Goal: Task Accomplishment & Management: Complete application form

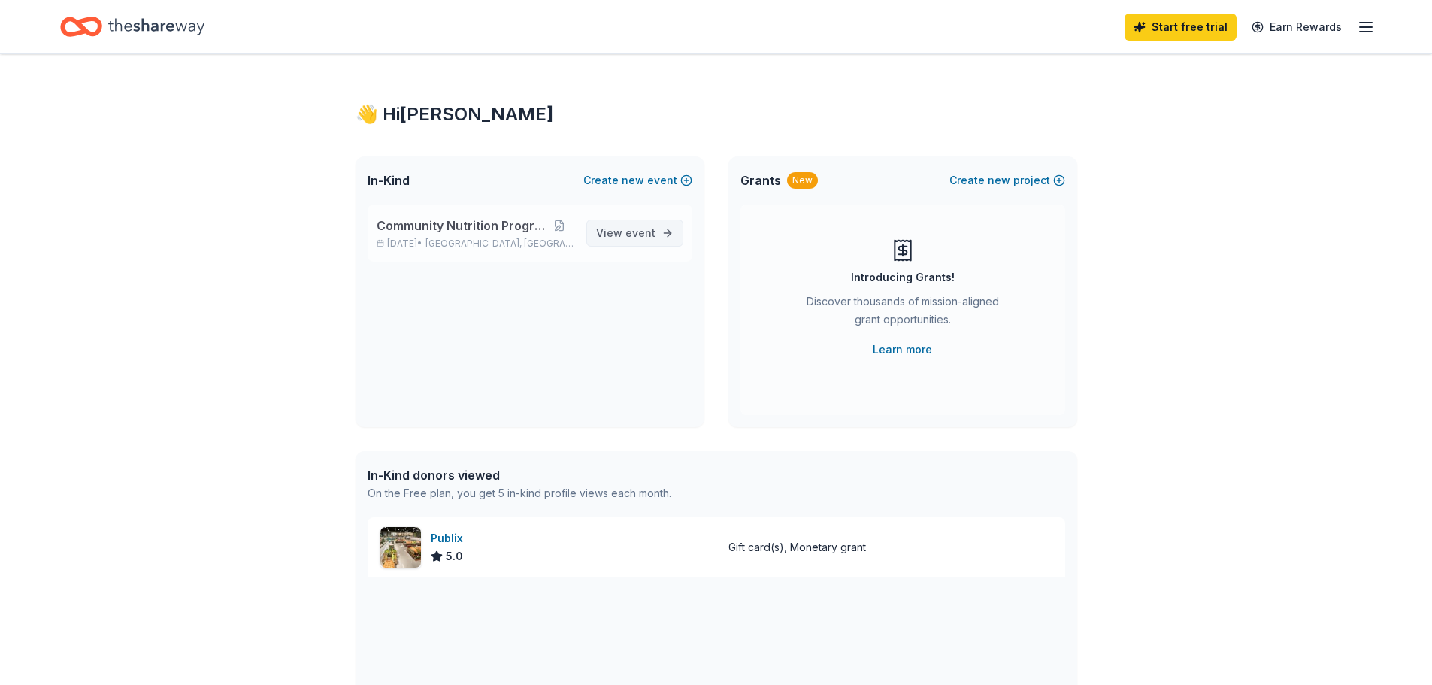
click at [620, 235] on span "View event" at bounding box center [625, 233] width 59 height 18
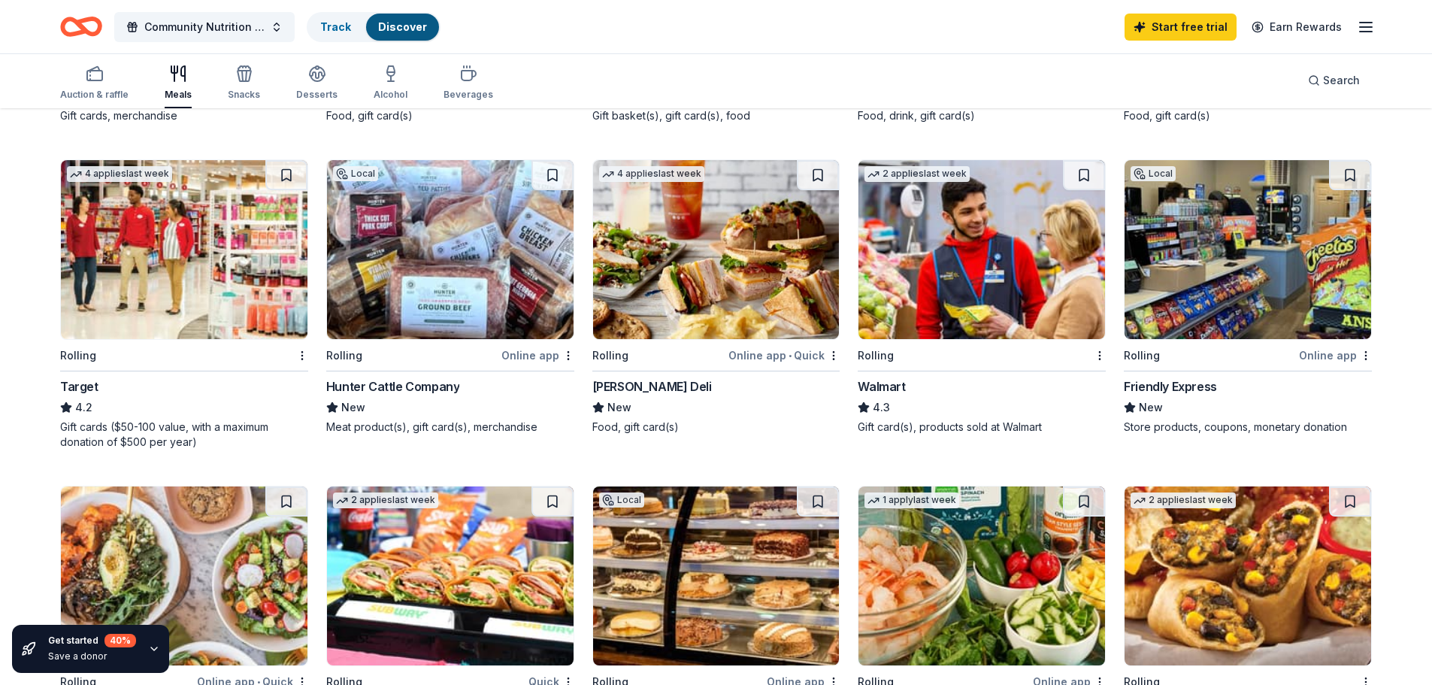
scroll to position [376, 0]
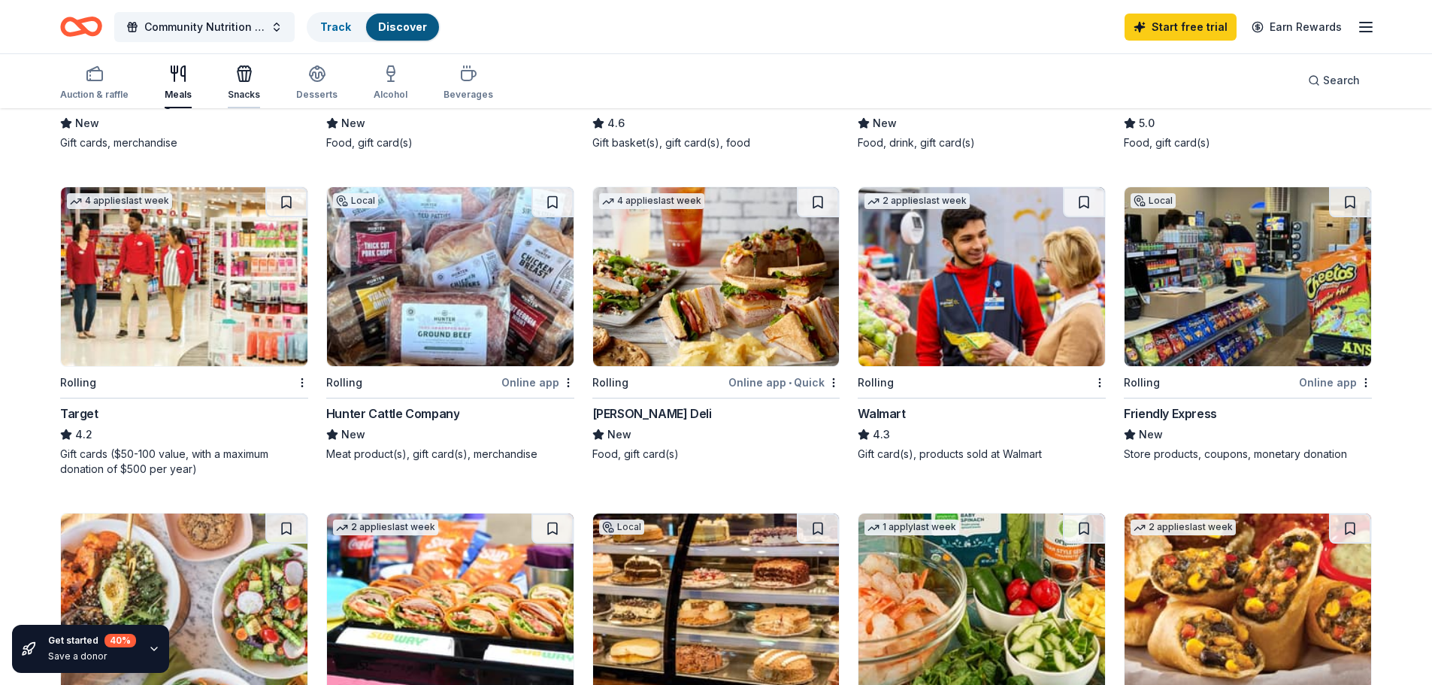
click at [232, 68] on div "button" at bounding box center [244, 74] width 32 height 18
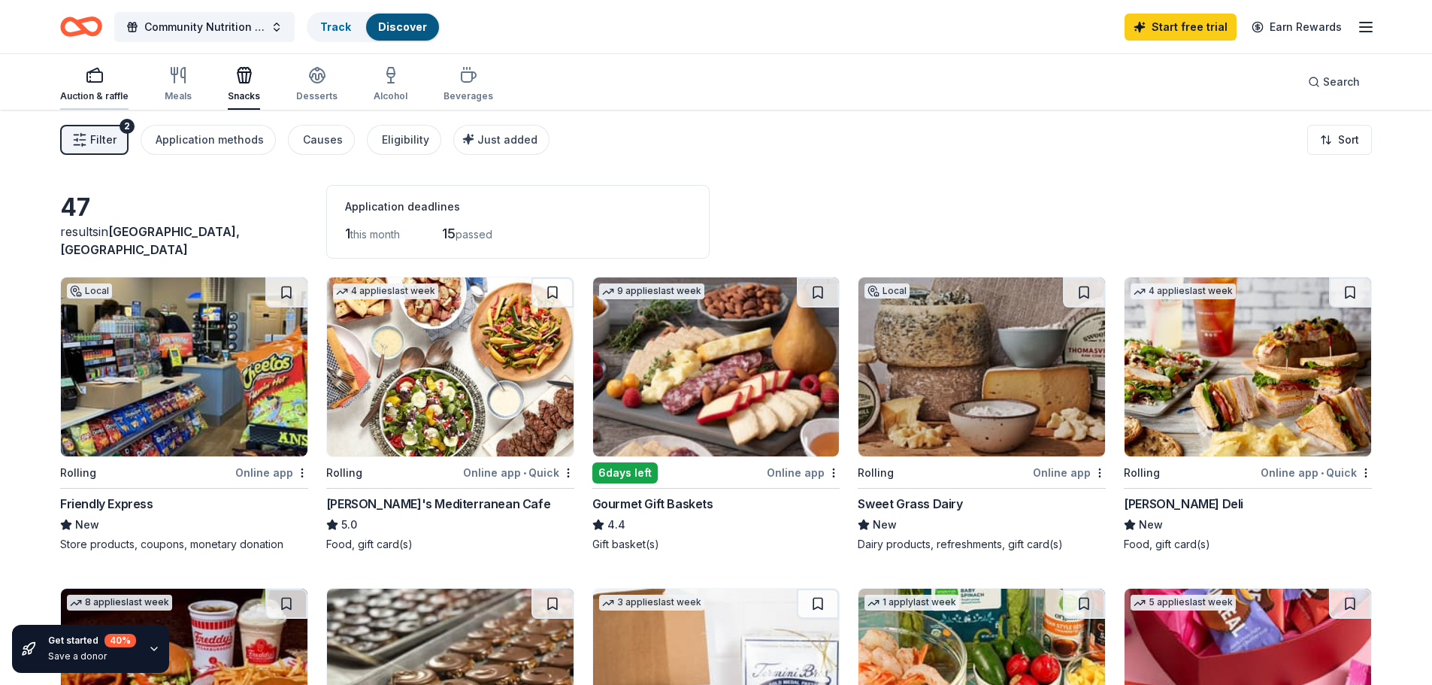
click at [80, 87] on div "Auction & raffle" at bounding box center [94, 84] width 68 height 36
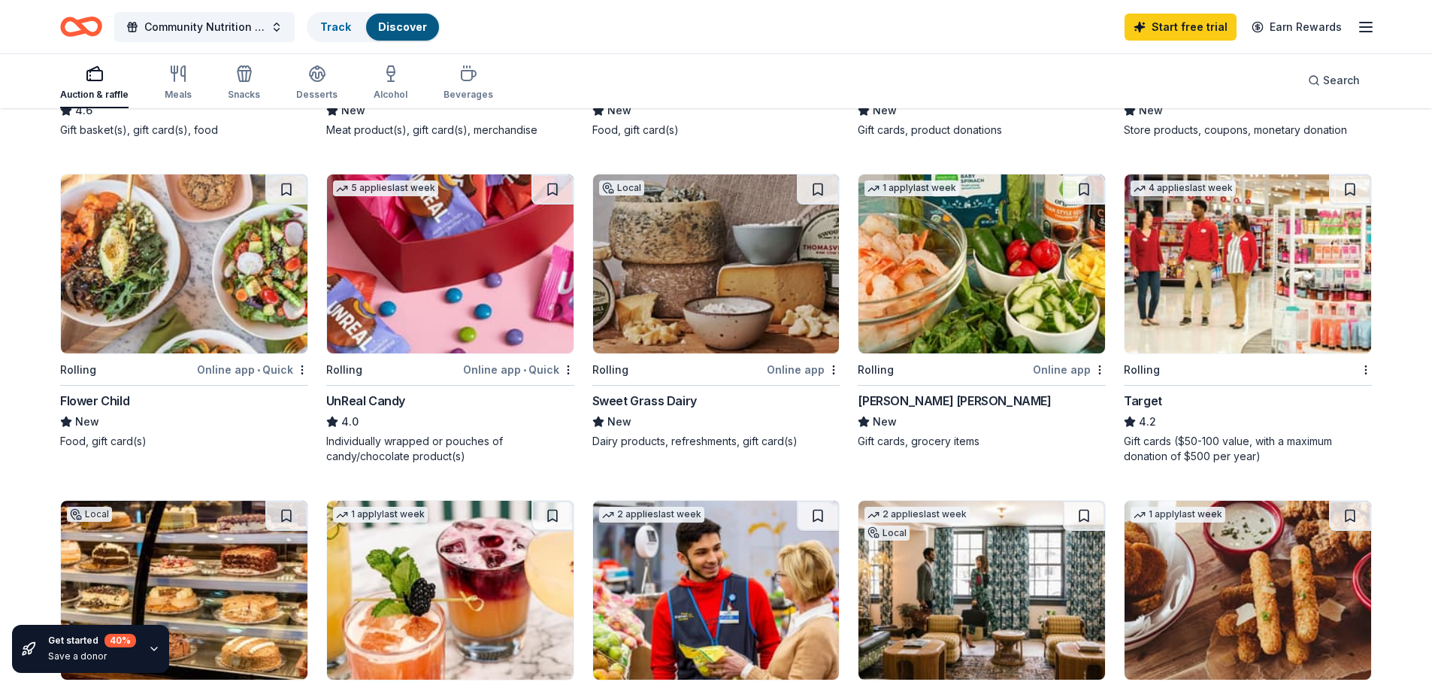
scroll to position [752, 0]
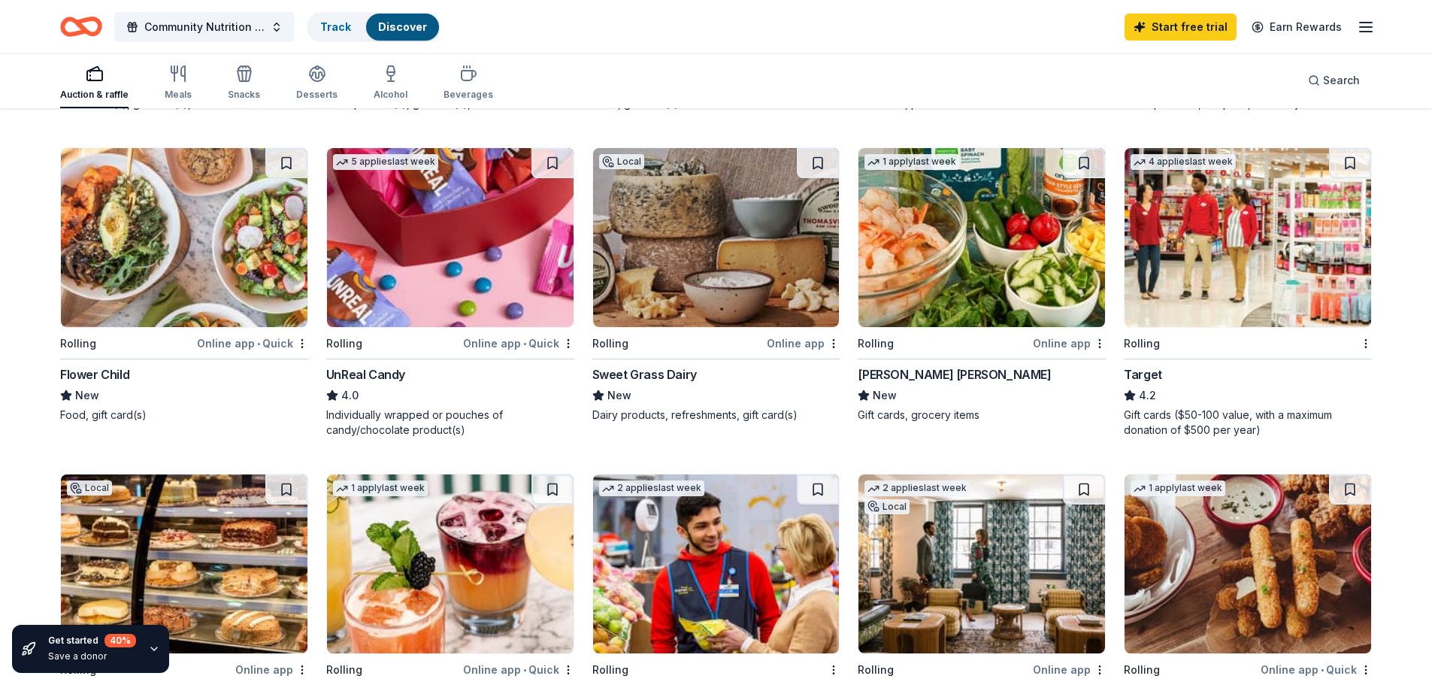
click at [1132, 414] on div "Gift cards ($50-100 value, with a maximum donation of $500 per year)" at bounding box center [1248, 423] width 248 height 30
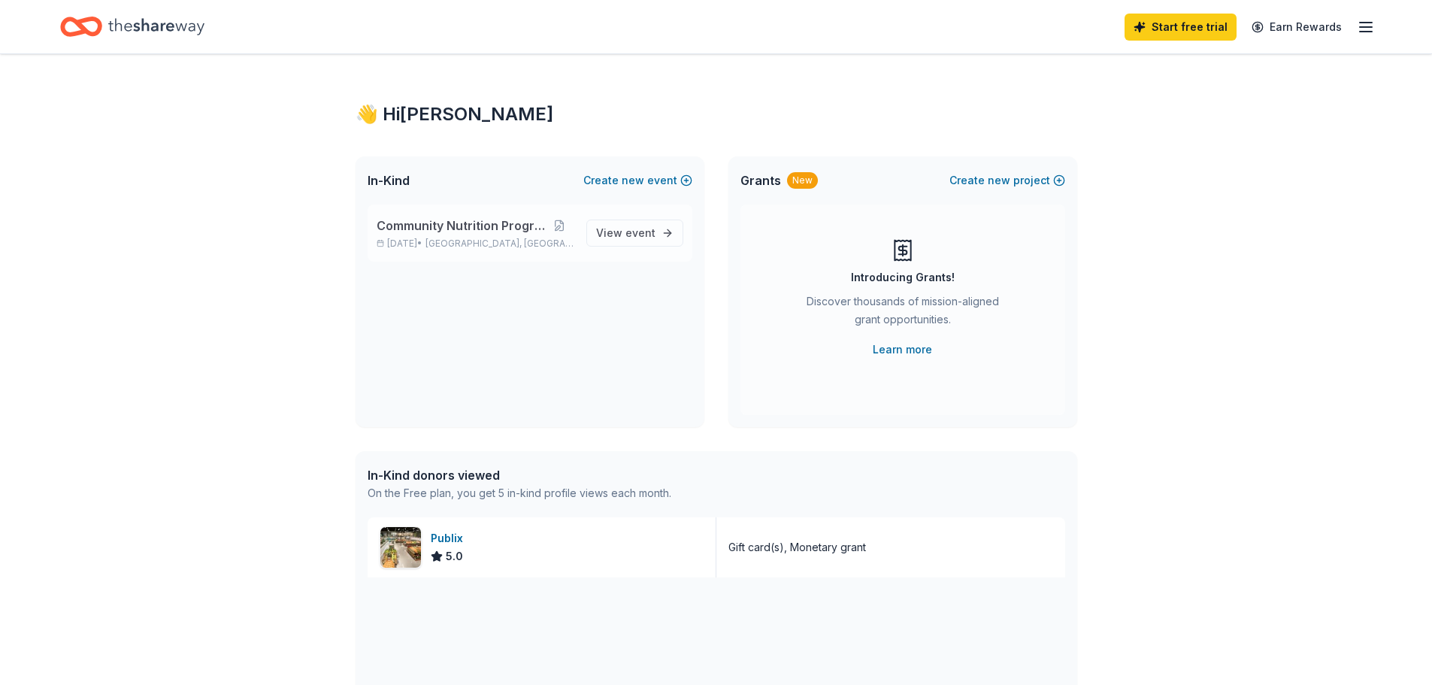
click at [462, 223] on span "Community Nutrition Program" at bounding box center [461, 226] width 169 height 18
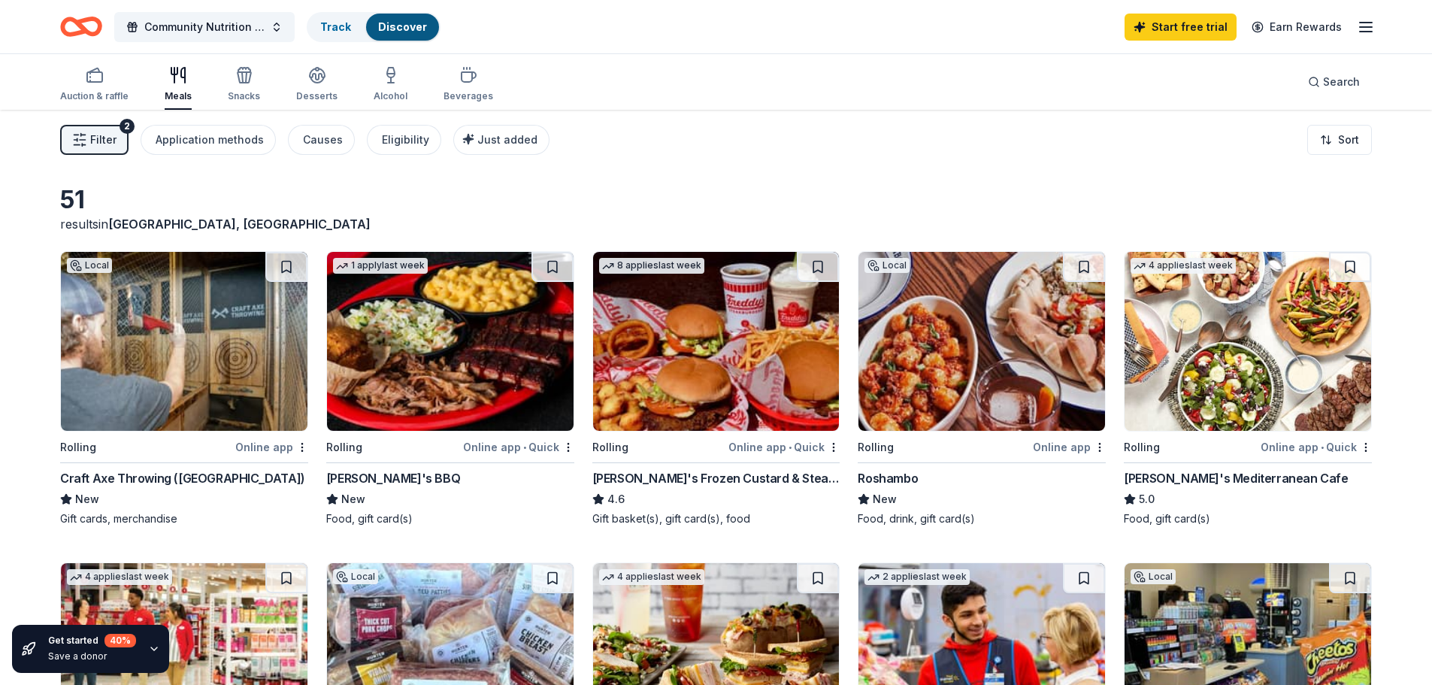
click at [1365, 38] on div "Start free trial Earn Rewards" at bounding box center [1250, 26] width 250 height 35
click at [1365, 32] on icon "button" at bounding box center [1366, 27] width 18 height 18
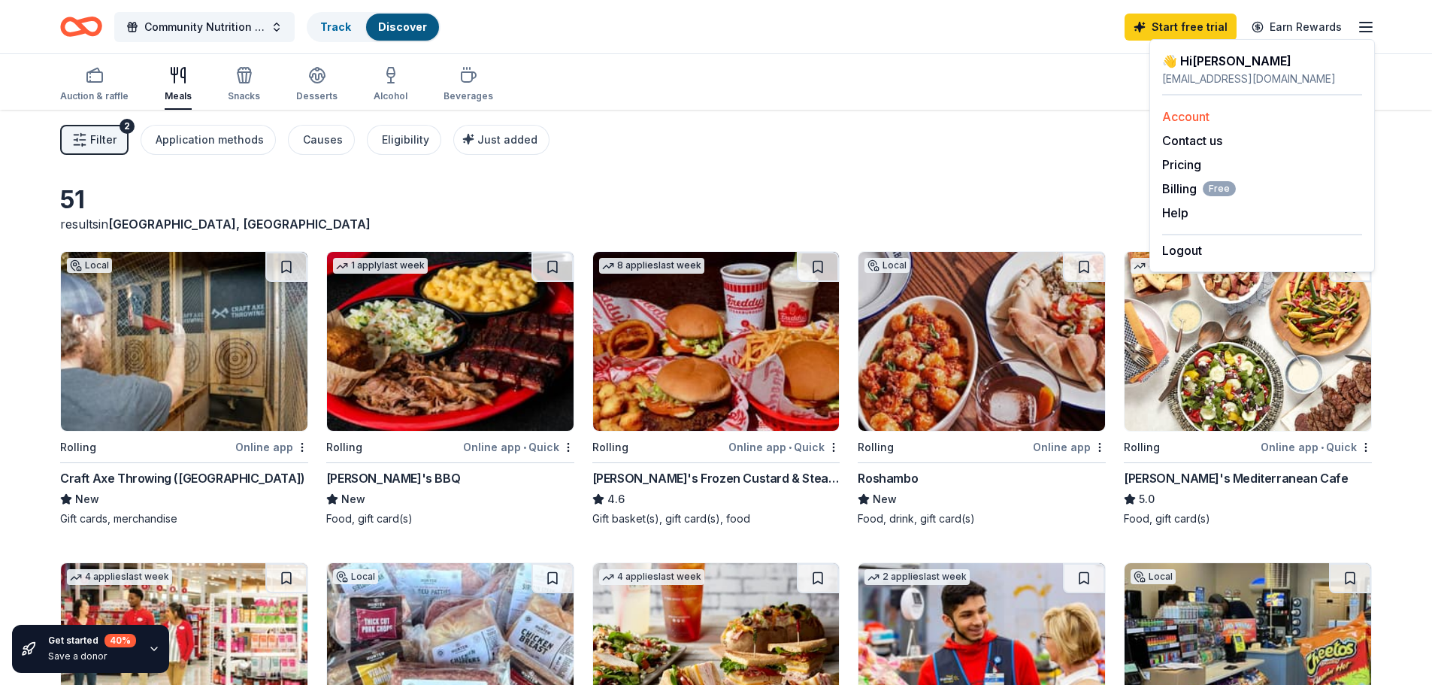
click at [1190, 119] on link "Account" at bounding box center [1185, 116] width 47 height 15
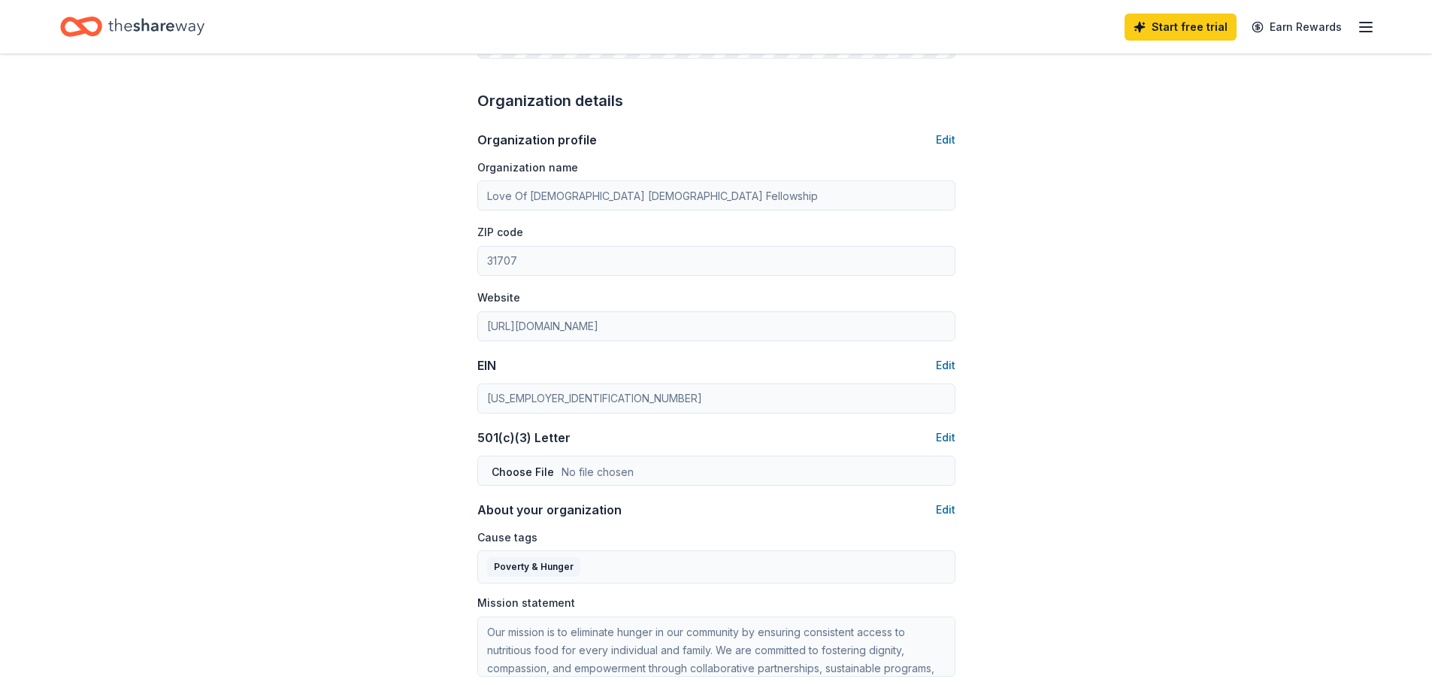
scroll to position [445, 0]
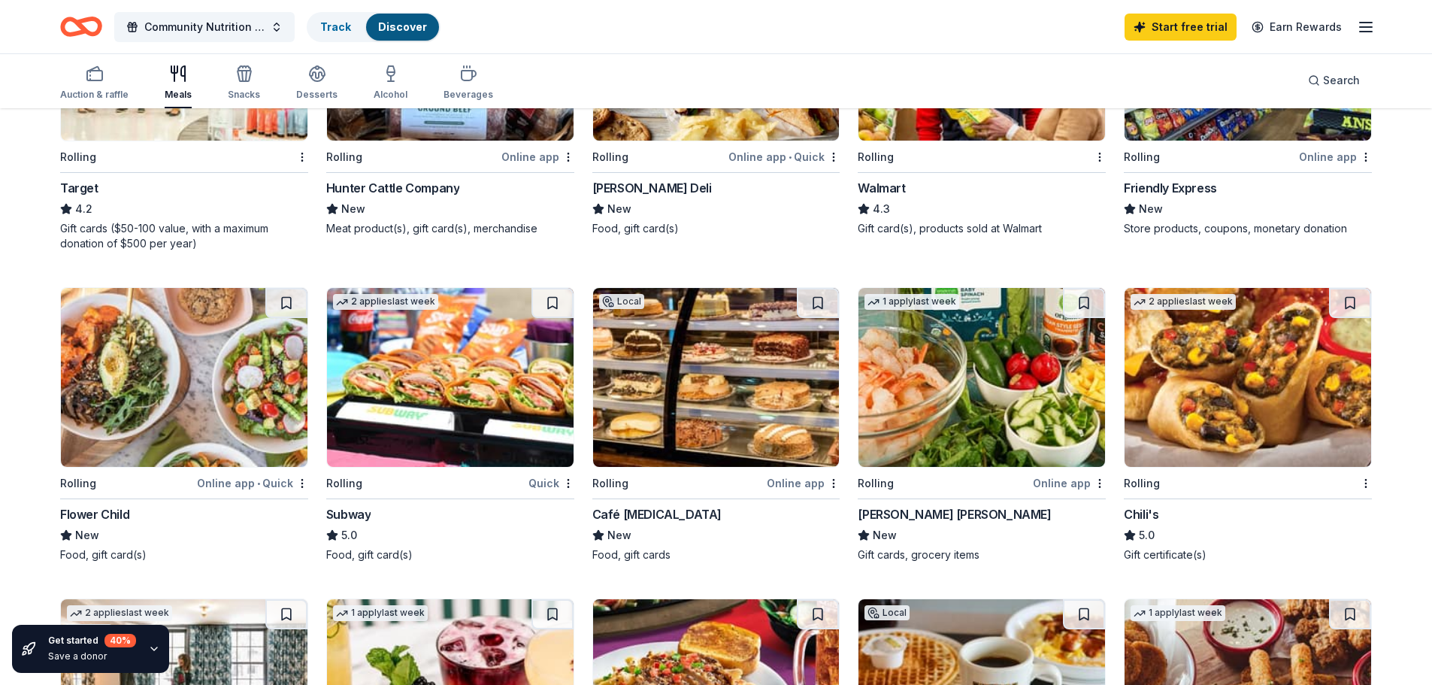
scroll to position [451, 0]
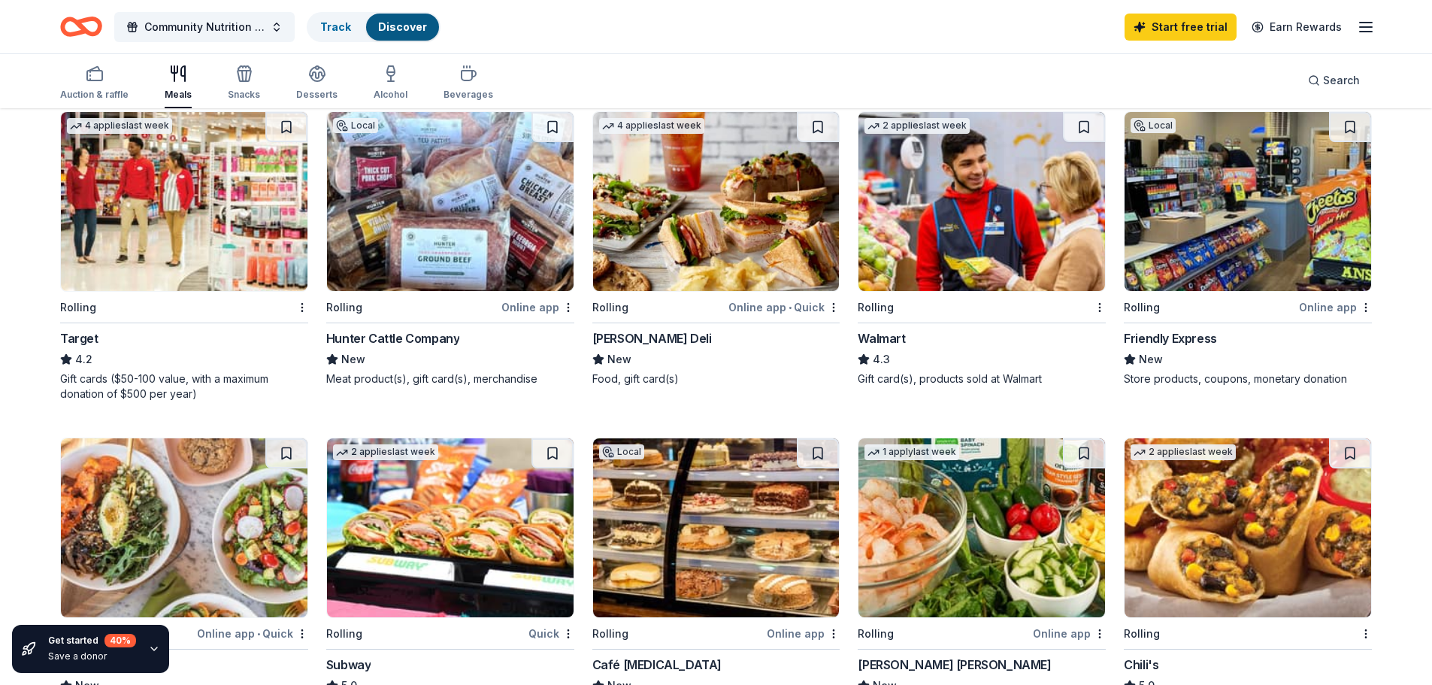
click at [911, 218] on img at bounding box center [982, 201] width 247 height 179
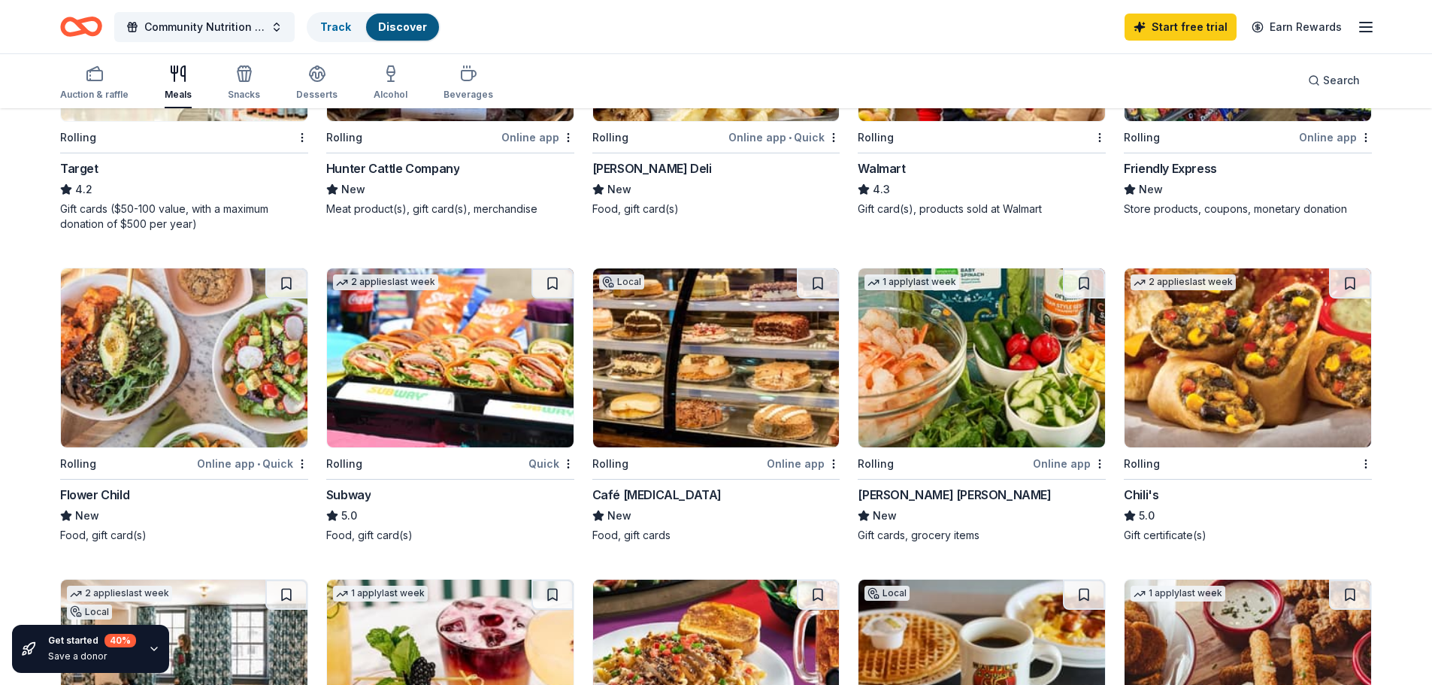
scroll to position [677, 0]
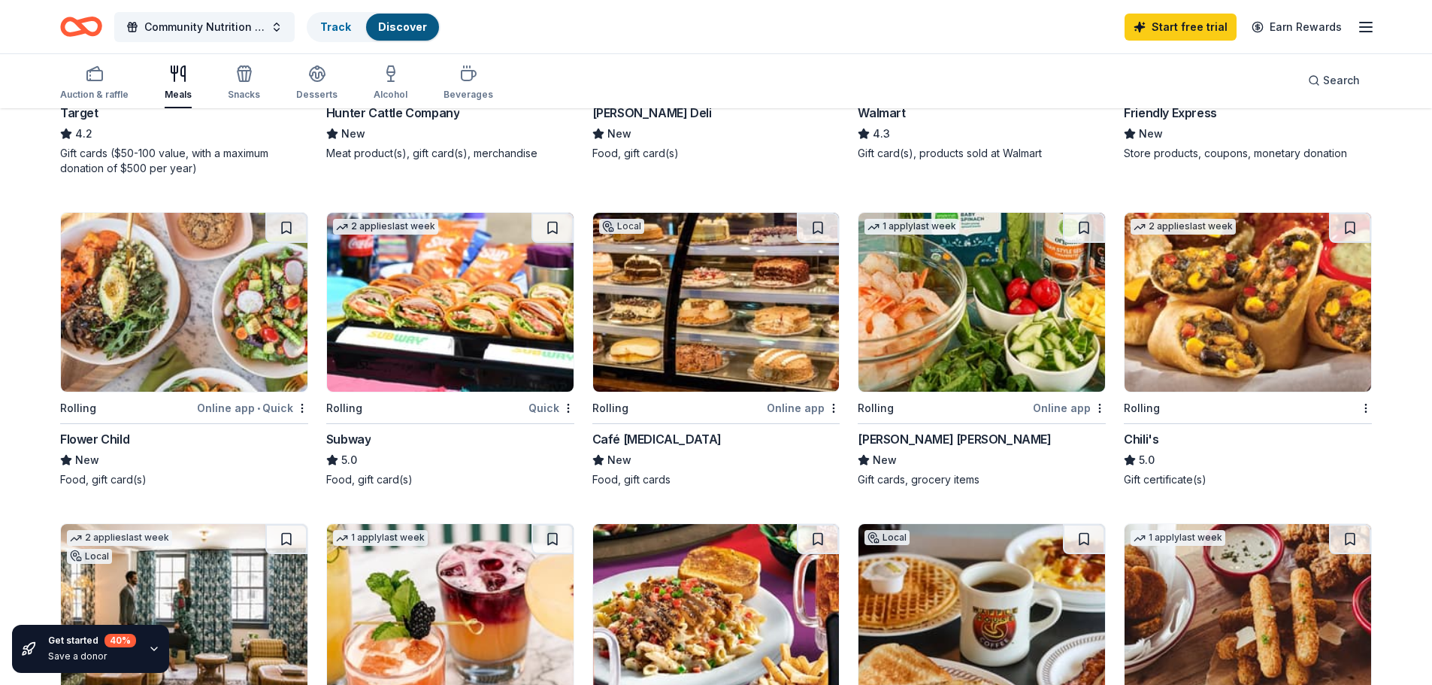
click at [437, 323] on img at bounding box center [450, 302] width 247 height 179
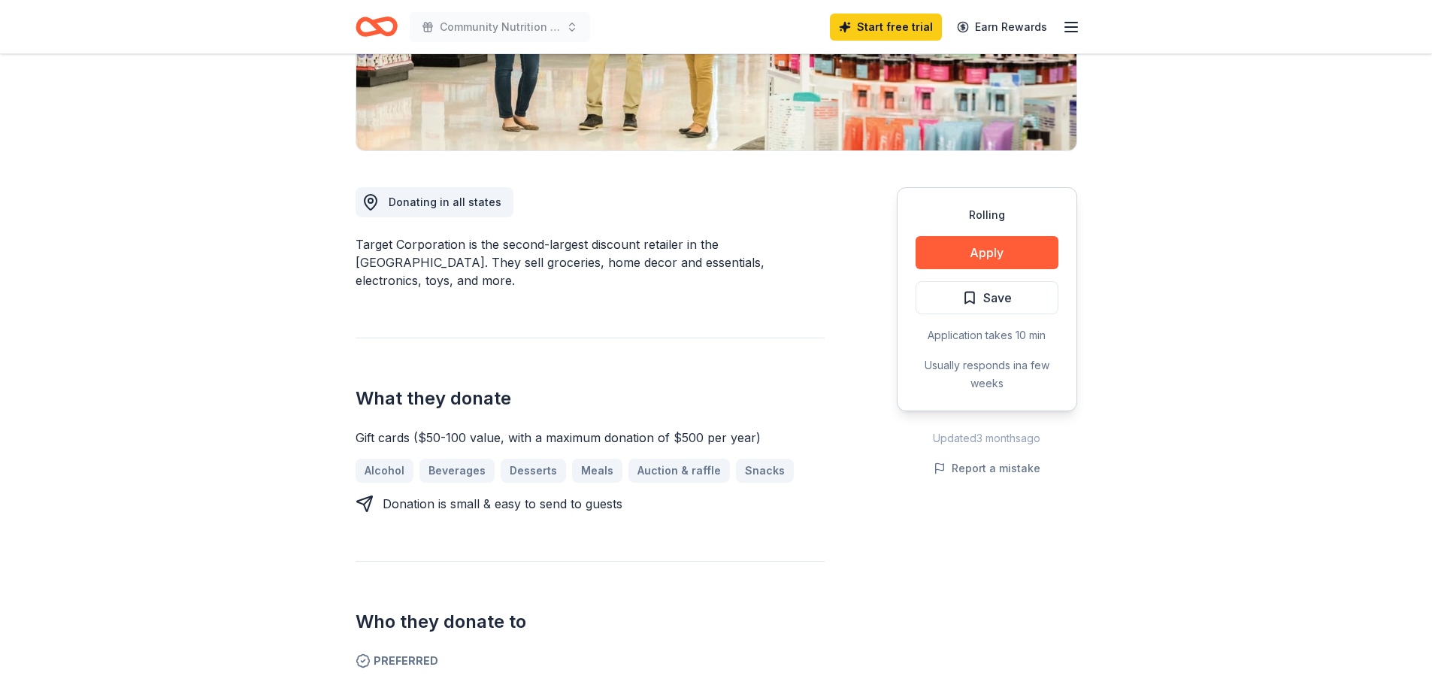
scroll to position [301, 0]
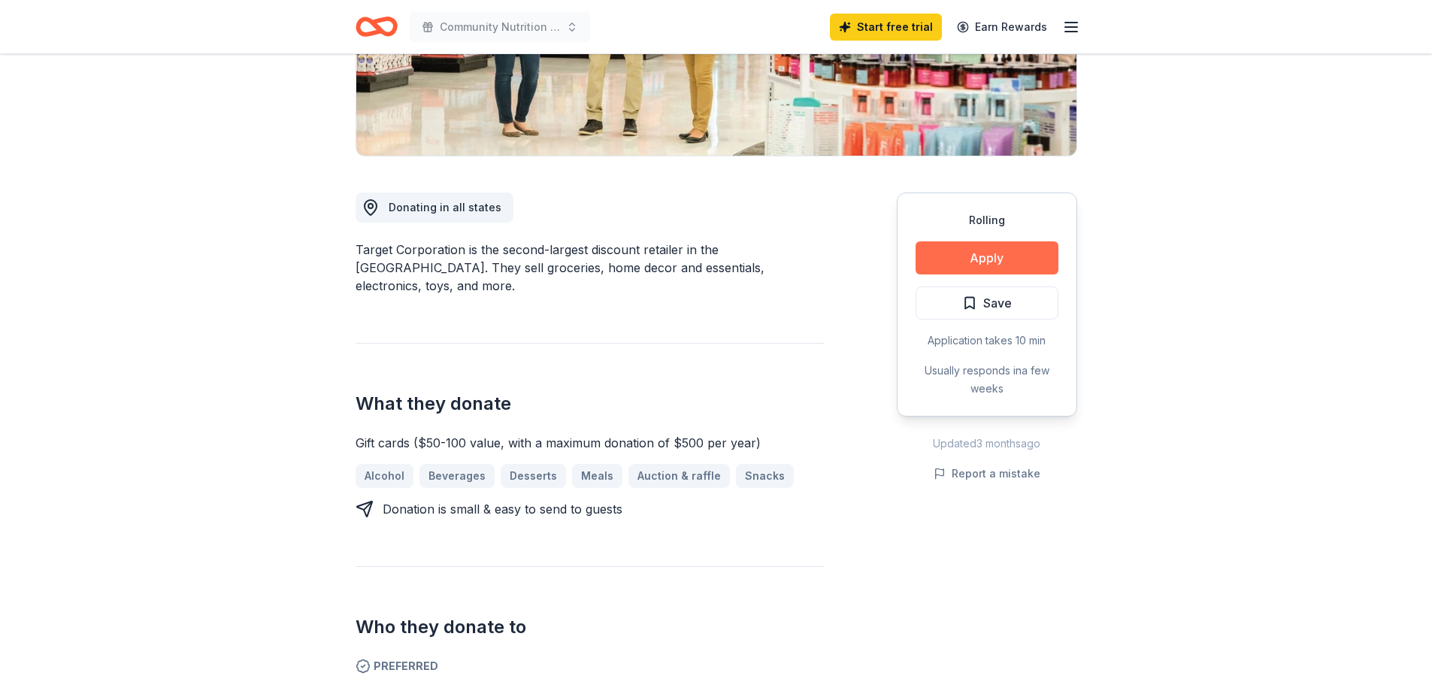
click at [986, 259] on button "Apply" at bounding box center [987, 257] width 143 height 33
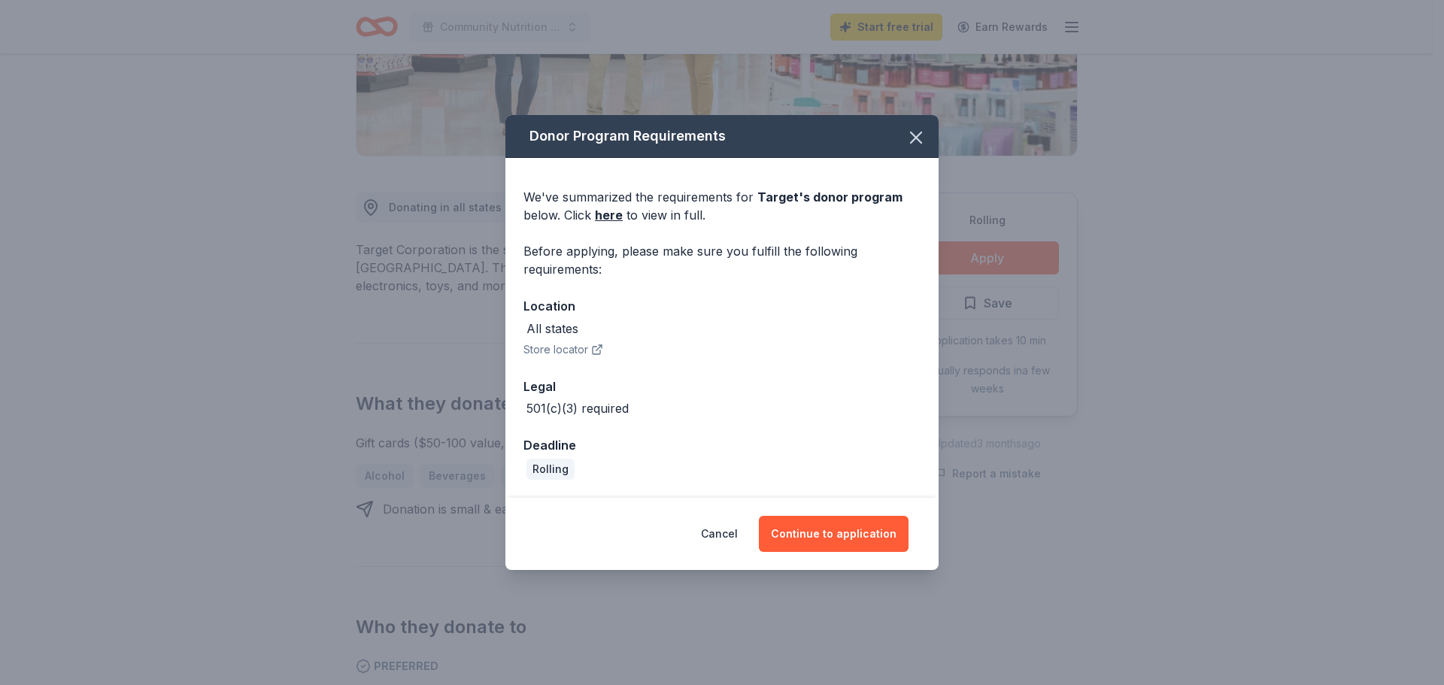
click at [593, 346] on icon "button" at bounding box center [597, 350] width 12 height 12
click at [800, 533] on button "Continue to application" at bounding box center [834, 534] width 150 height 36
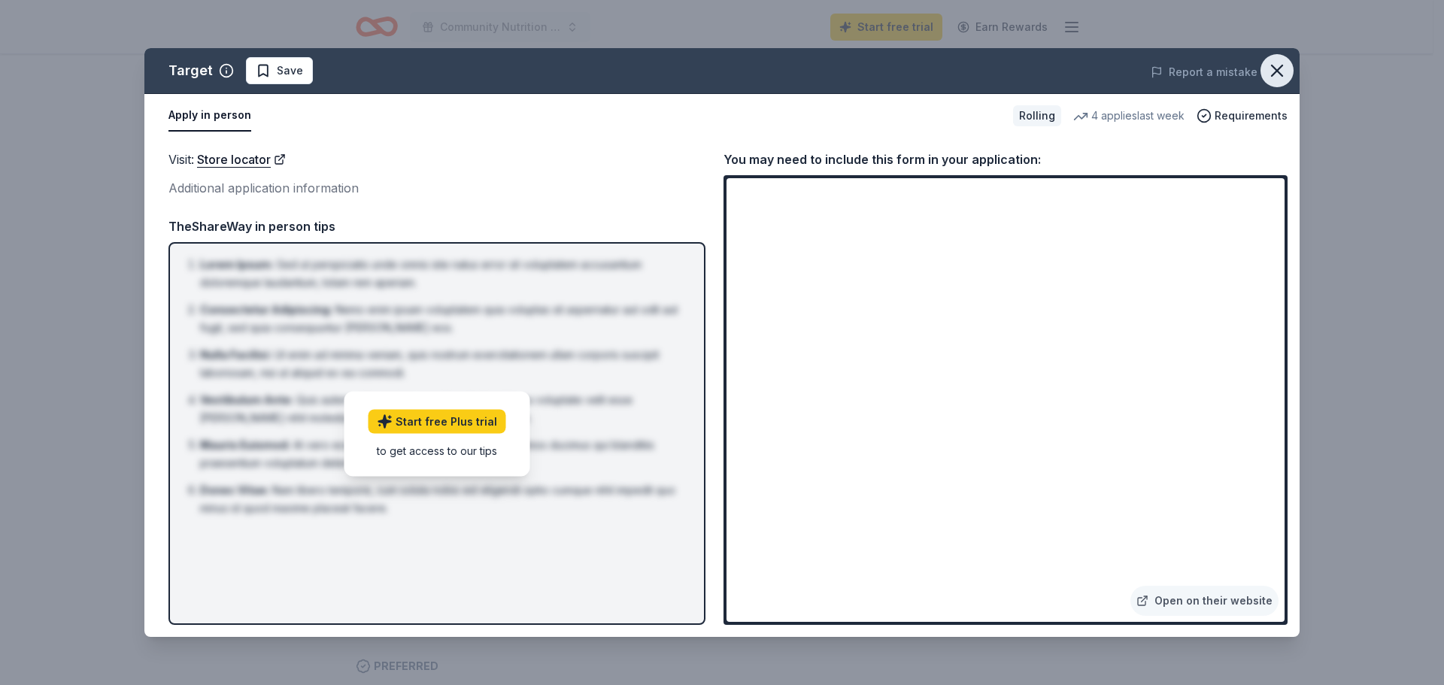
click at [1275, 66] on icon "button" at bounding box center [1276, 70] width 21 height 21
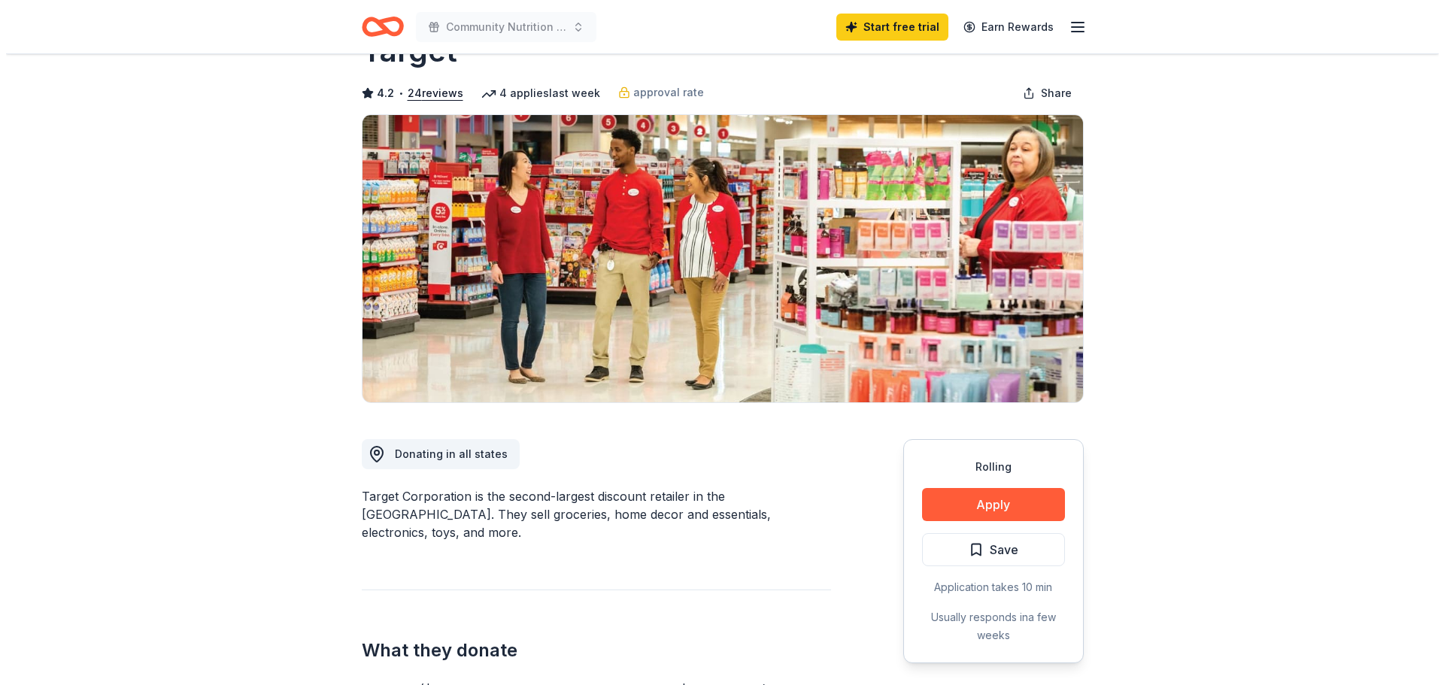
scroll to position [0, 0]
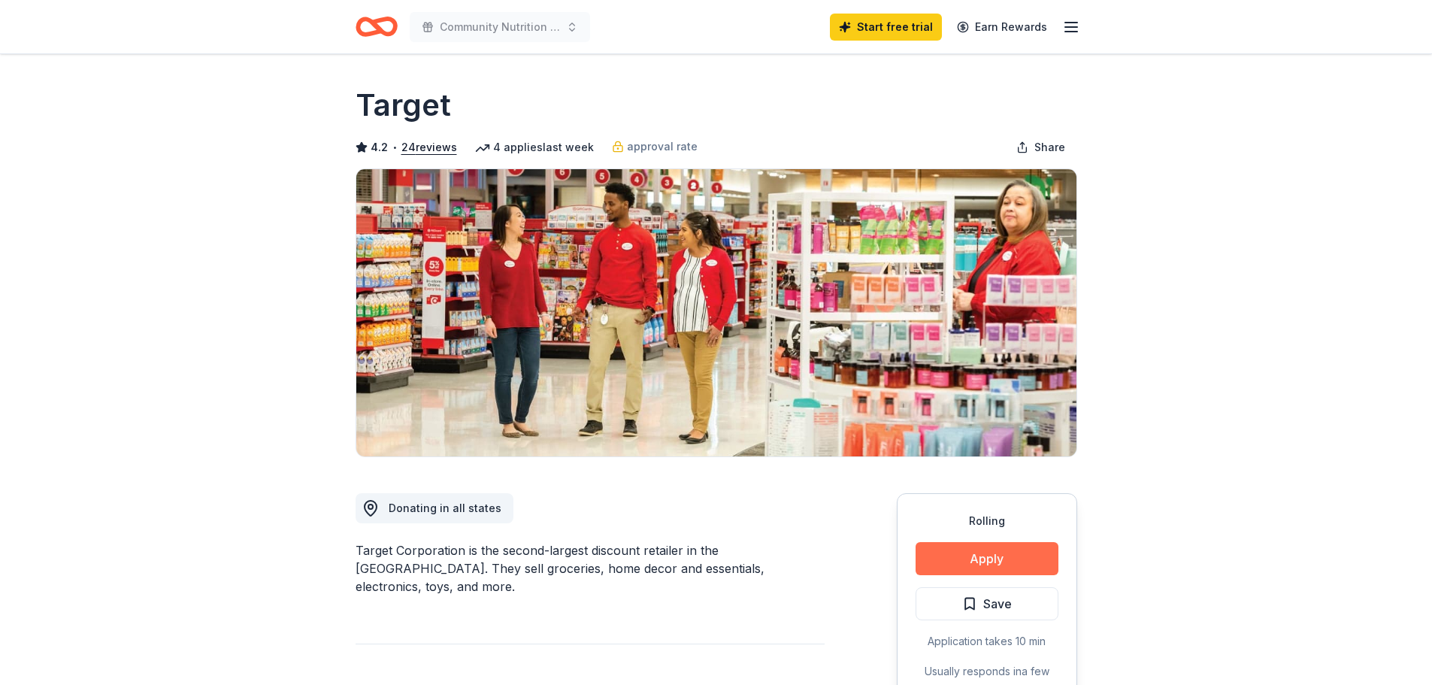
click at [972, 555] on button "Apply" at bounding box center [987, 558] width 143 height 33
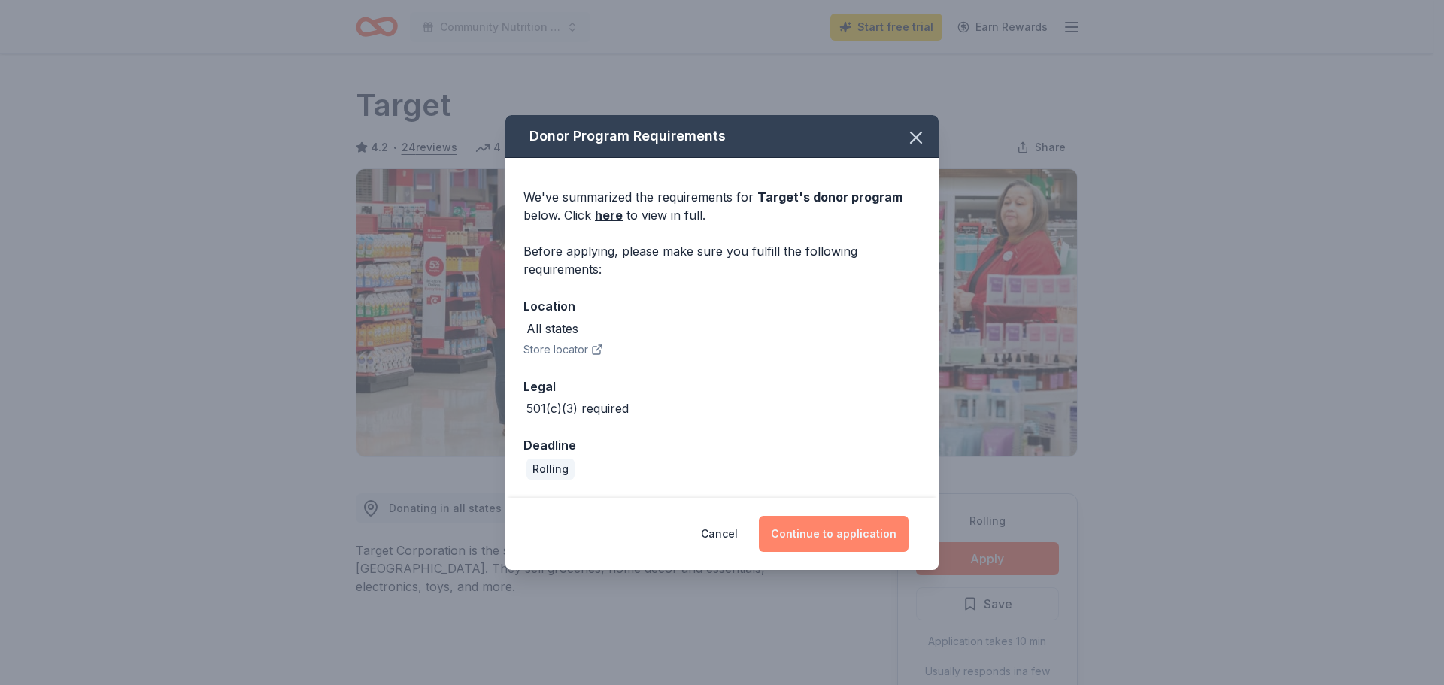
click at [780, 538] on button "Continue to application" at bounding box center [834, 534] width 150 height 36
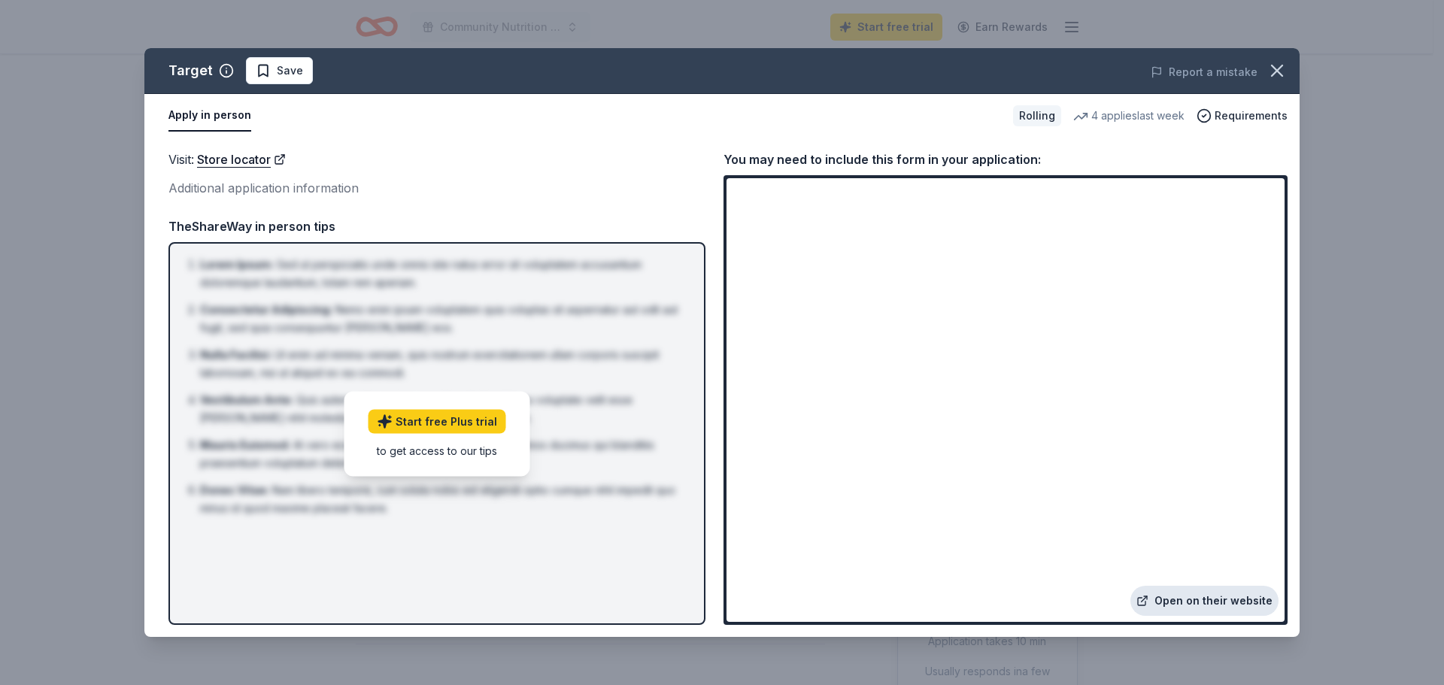
click at [1178, 596] on link "Open on their website" at bounding box center [1204, 601] width 148 height 30
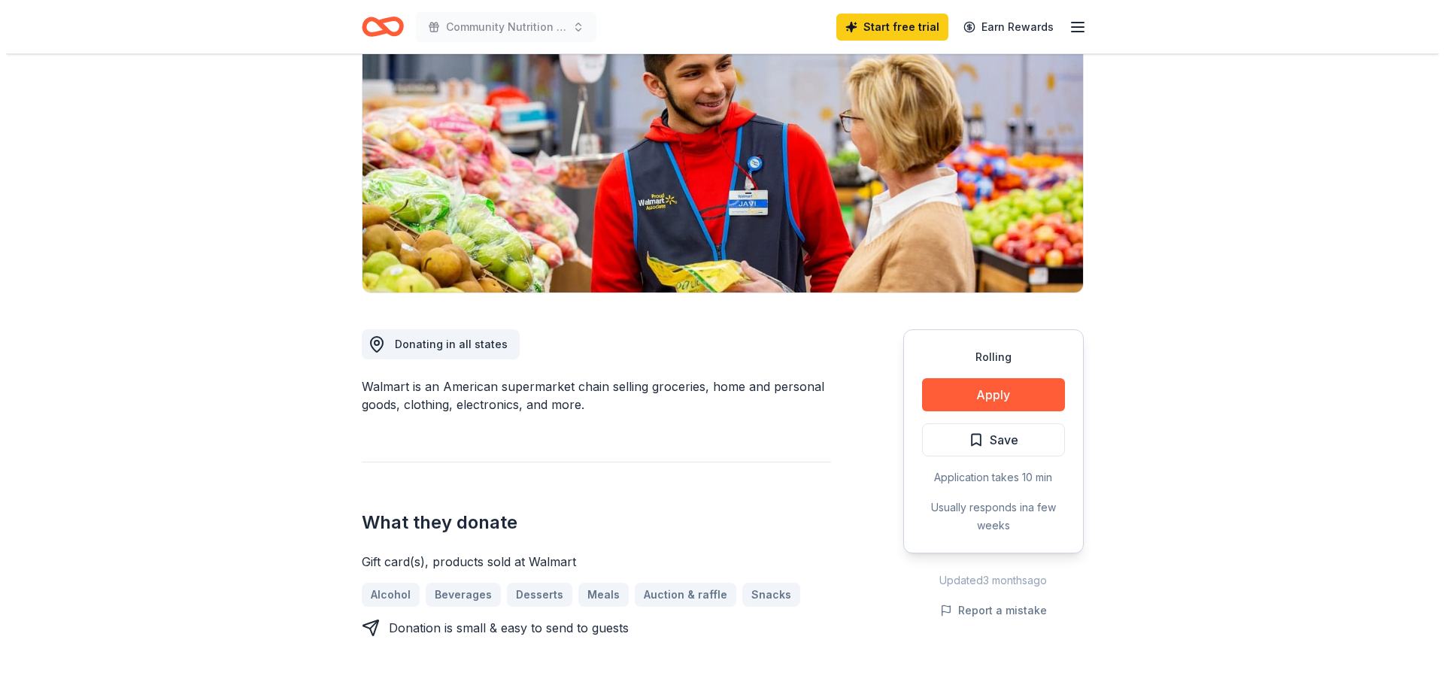
scroll to position [150, 0]
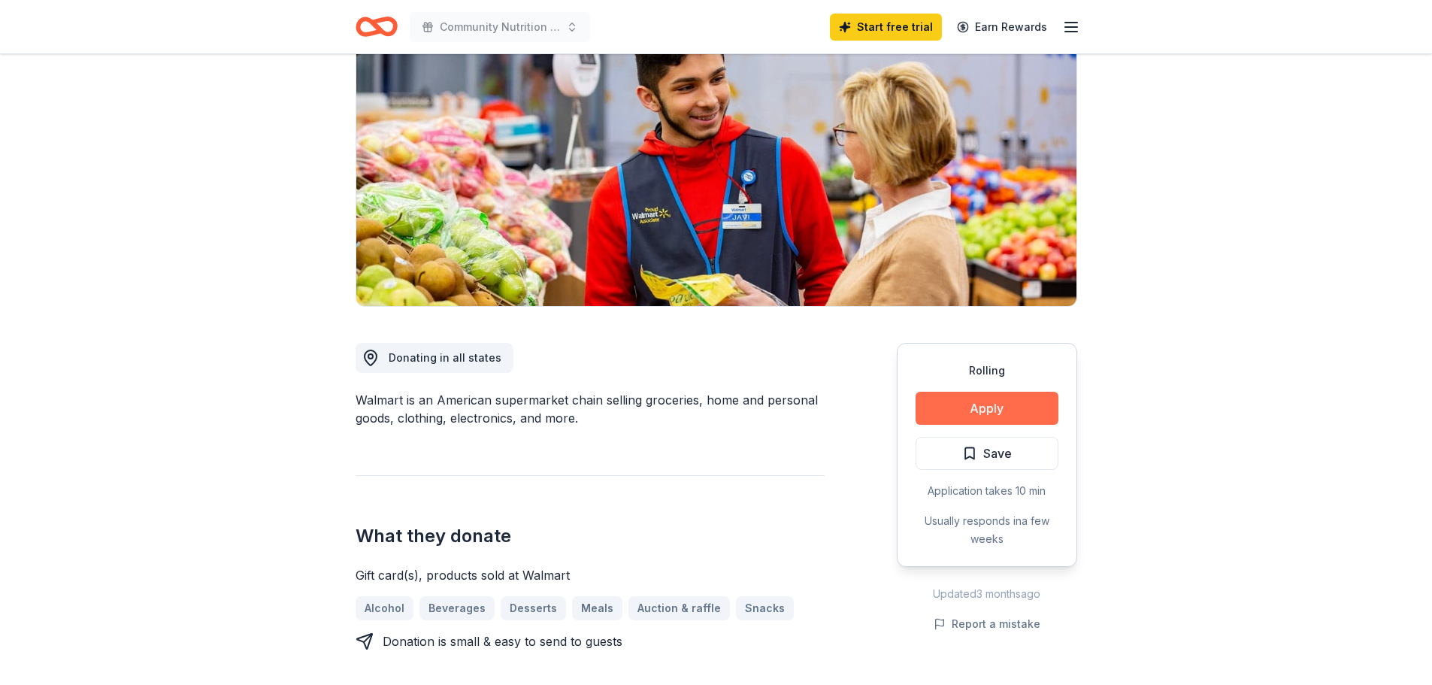
click at [967, 405] on button "Apply" at bounding box center [987, 408] width 143 height 33
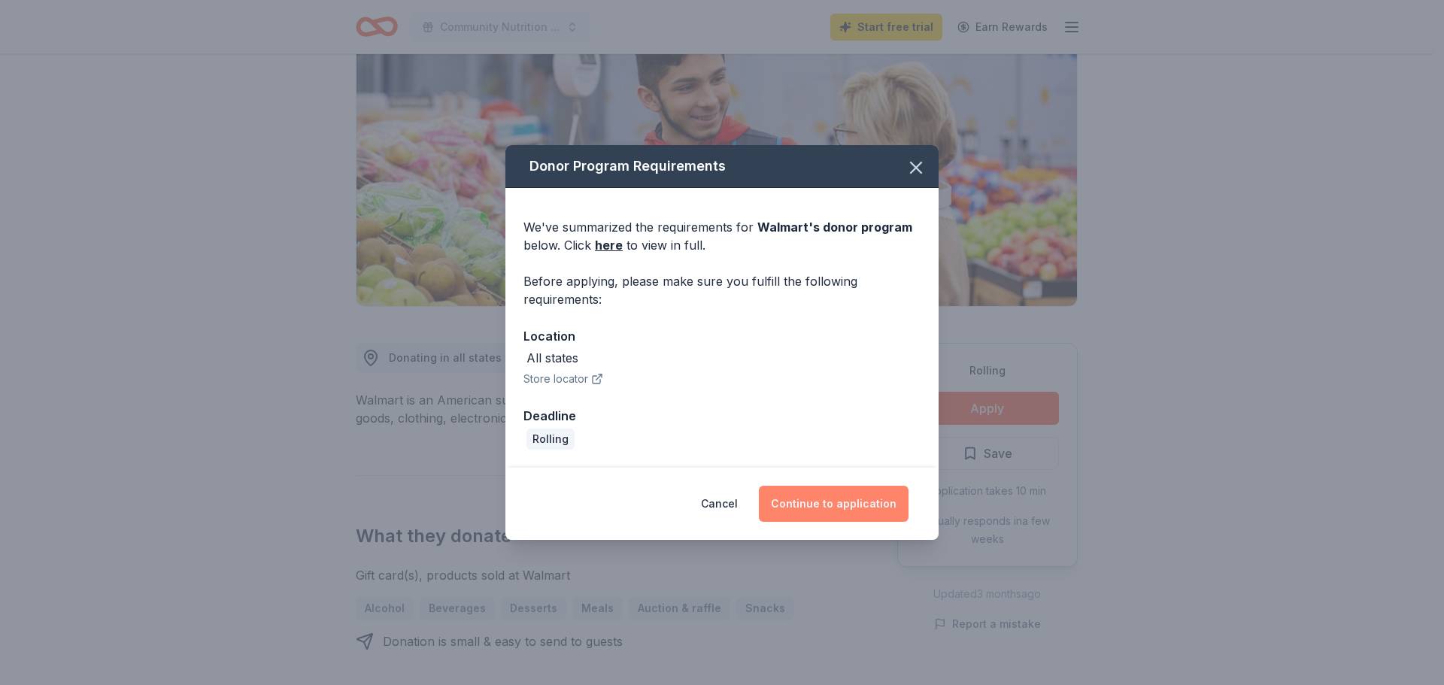
click at [778, 503] on button "Continue to application" at bounding box center [834, 504] width 150 height 36
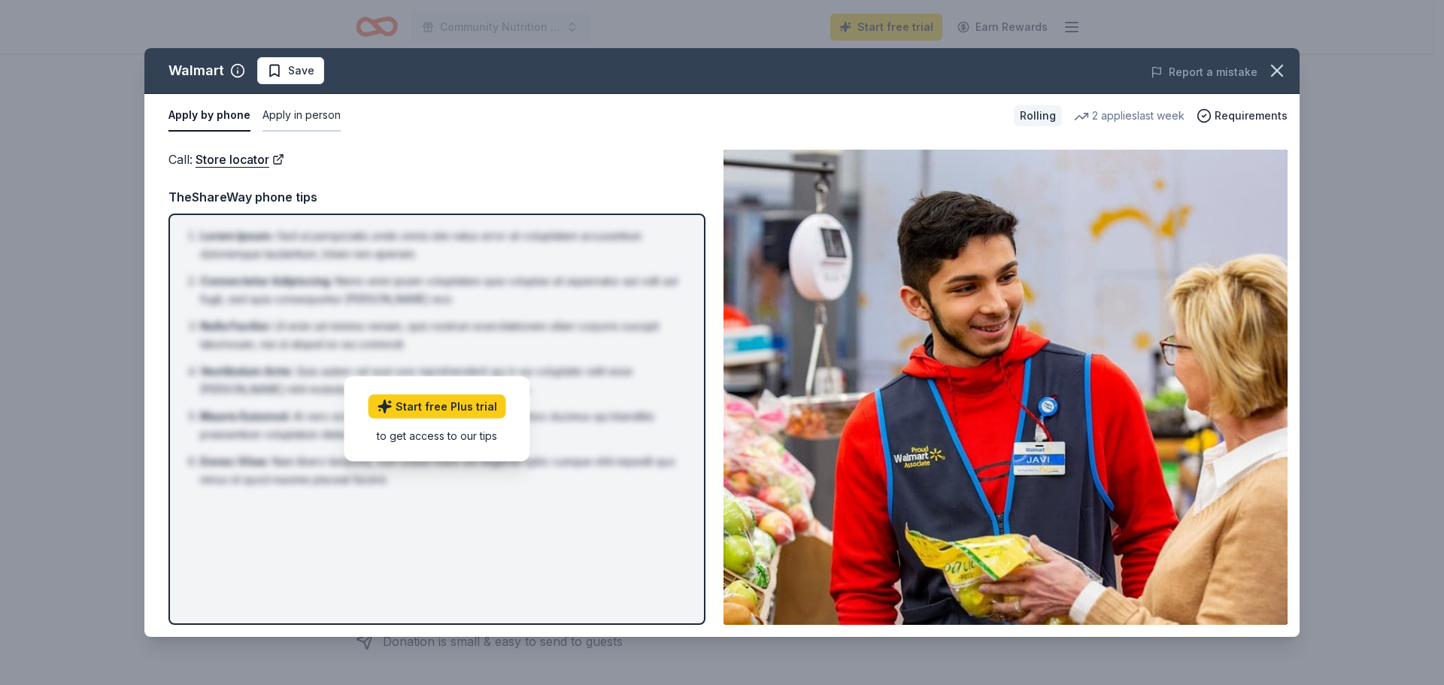
click at [274, 117] on button "Apply in person" at bounding box center [301, 116] width 78 height 32
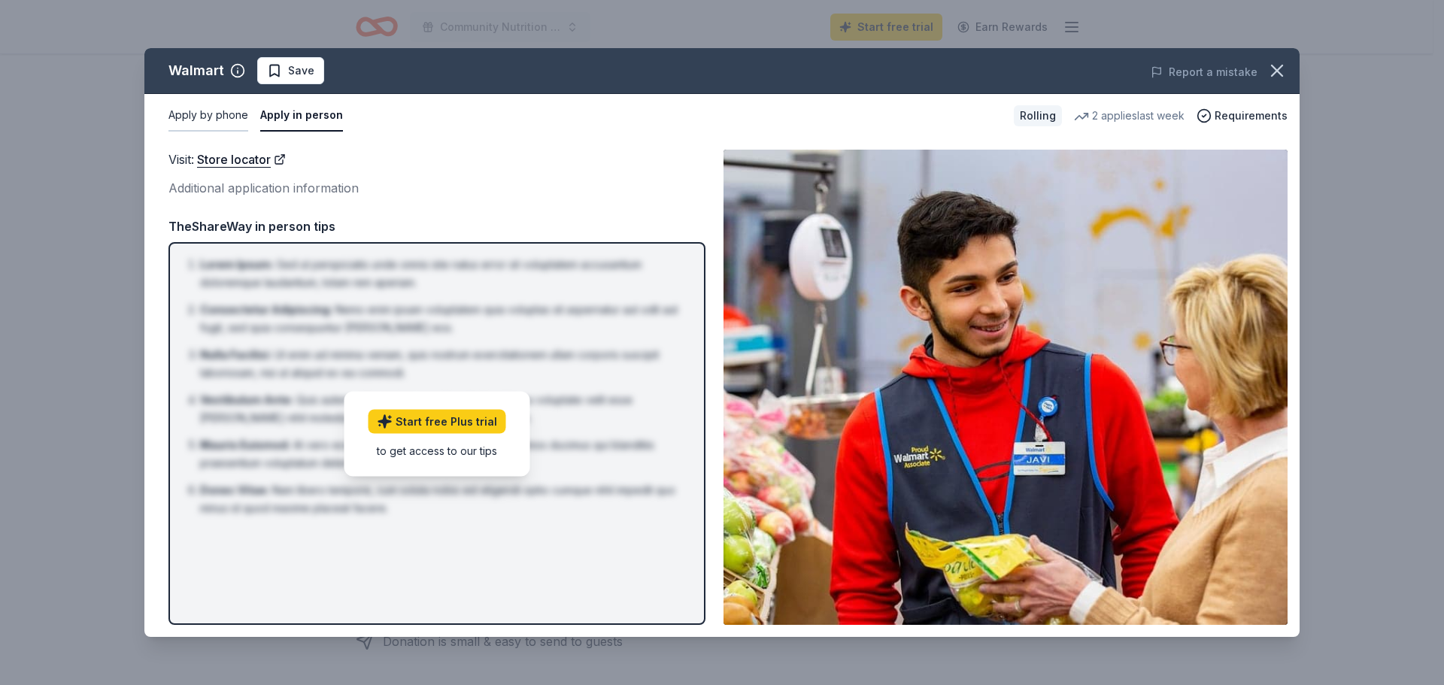
click at [229, 114] on button "Apply by phone" at bounding box center [208, 116] width 80 height 32
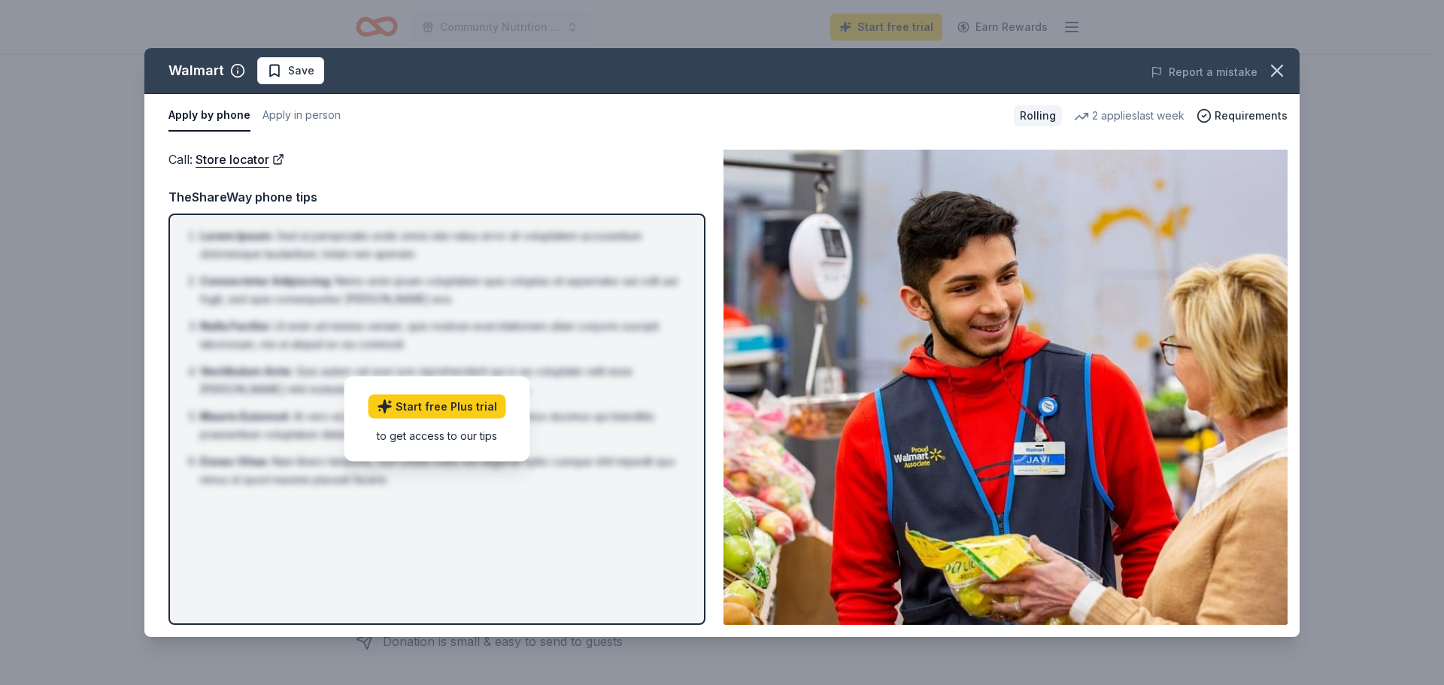
click at [338, 299] on li "Consectetur Adipiscing : Nemo enim ipsam voluptatem quia voluptas sit aspernatu…" at bounding box center [441, 290] width 483 height 36
click at [412, 404] on link "Start free Plus trial" at bounding box center [437, 407] width 138 height 24
click at [457, 438] on div "to get access to our tips" at bounding box center [437, 436] width 138 height 16
click at [1232, 114] on span "Requirements" at bounding box center [1250, 116] width 73 height 18
click at [254, 159] on link "Store locator" at bounding box center [239, 160] width 89 height 20
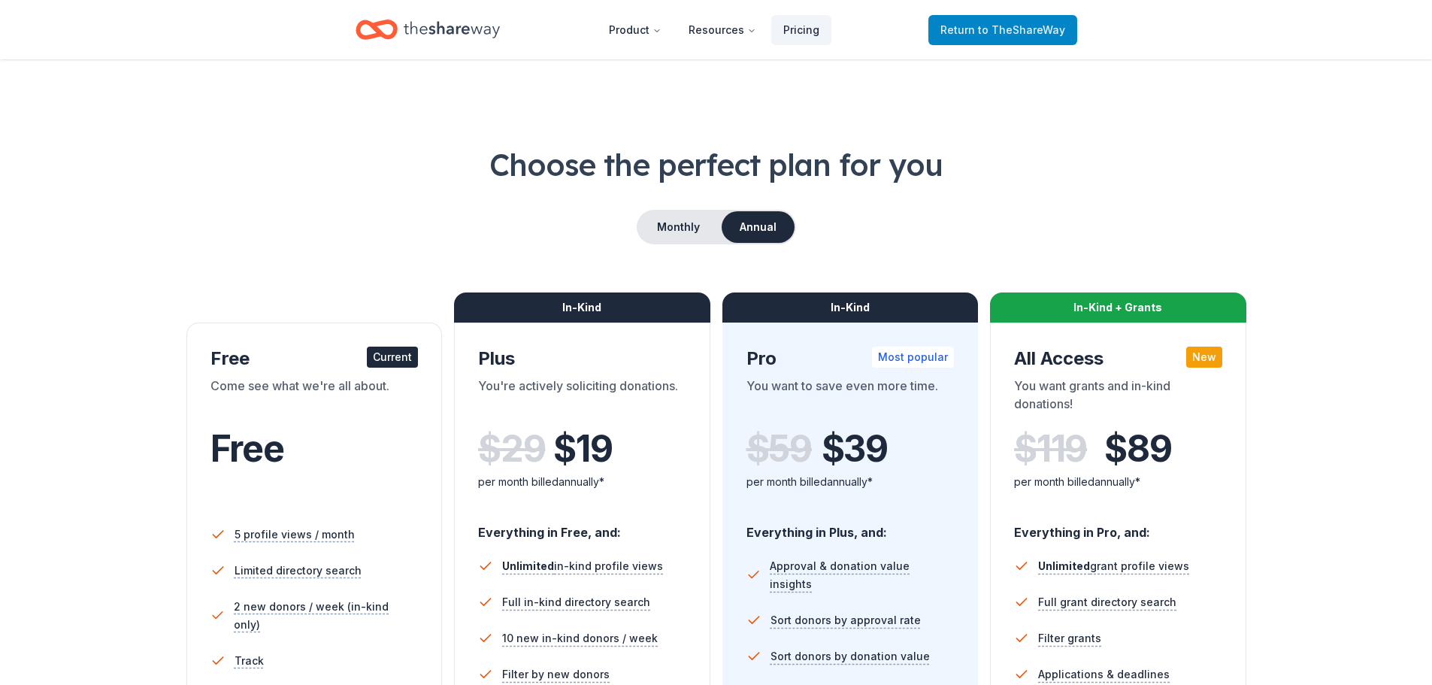
click at [965, 25] on span "Return to TheShareWay" at bounding box center [1003, 30] width 125 height 18
click at [674, 227] on button "Monthly" at bounding box center [678, 227] width 80 height 32
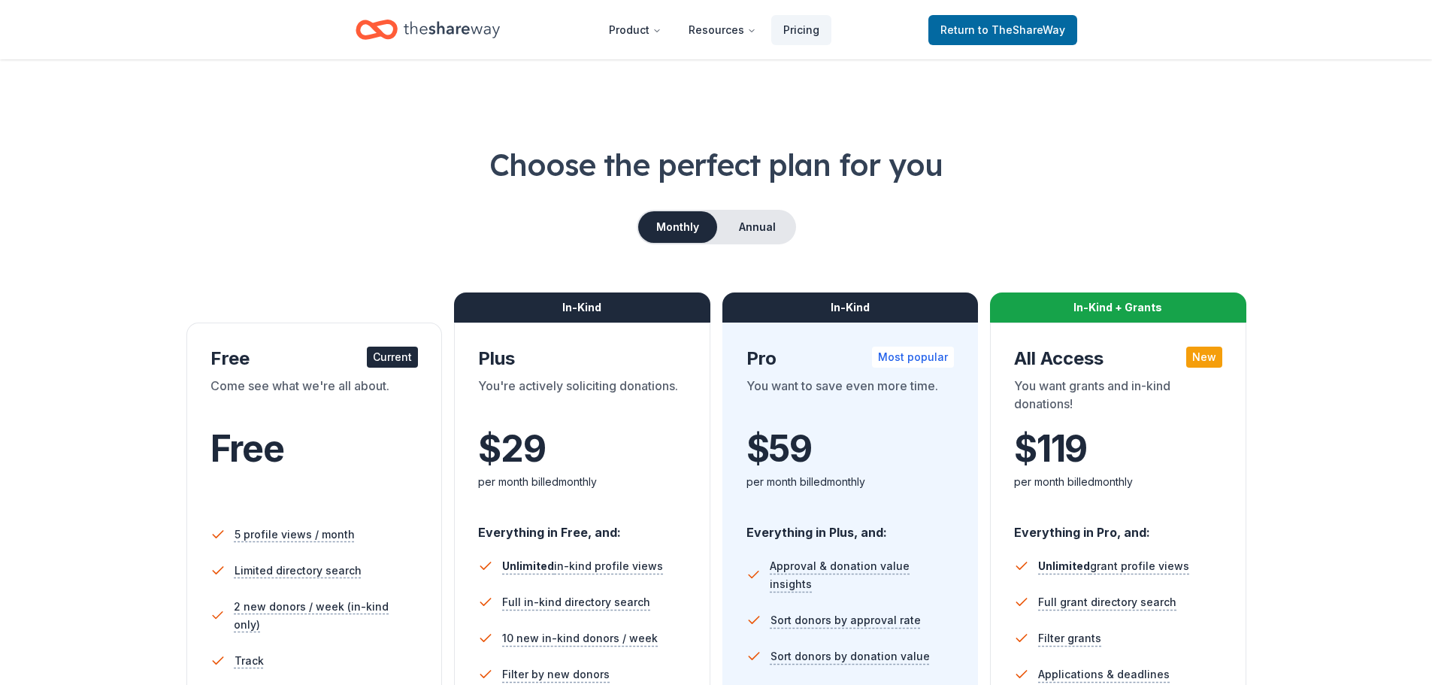
click at [378, 357] on div "Current" at bounding box center [392, 357] width 51 height 21
click at [965, 25] on span "Return to TheShareWay" at bounding box center [1003, 30] width 125 height 18
click at [965, 32] on span "Return to TheShareWay" at bounding box center [1003, 30] width 125 height 18
